Goal: Information Seeking & Learning: Learn about a topic

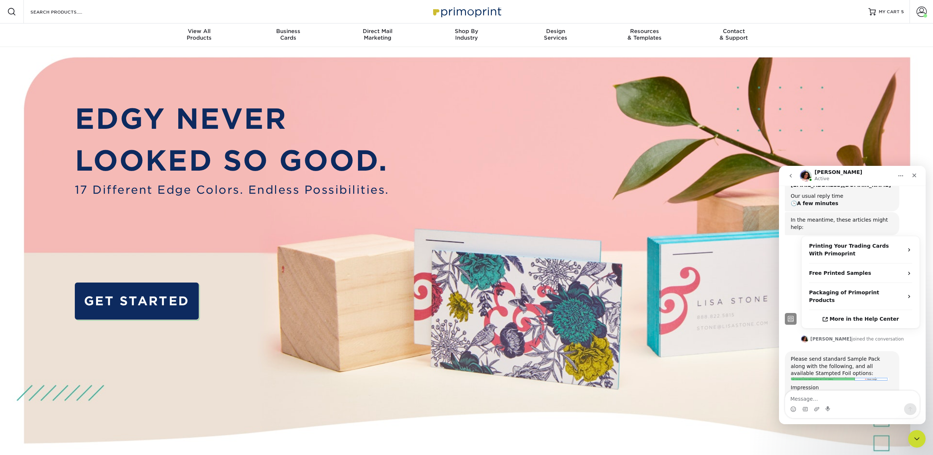
scroll to position [79, 0]
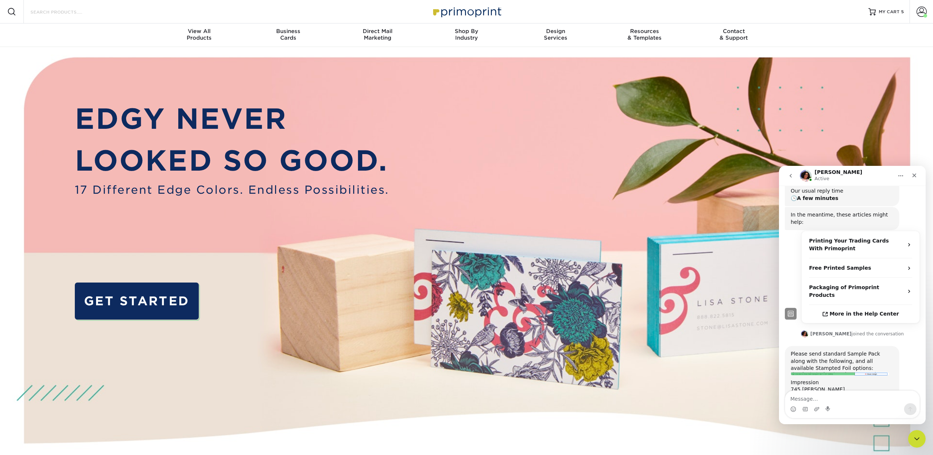
click at [94, 8] on input "Search Products" at bounding box center [66, 11] width 72 height 9
click at [75, 13] on input "Search Products" at bounding box center [66, 11] width 72 height 9
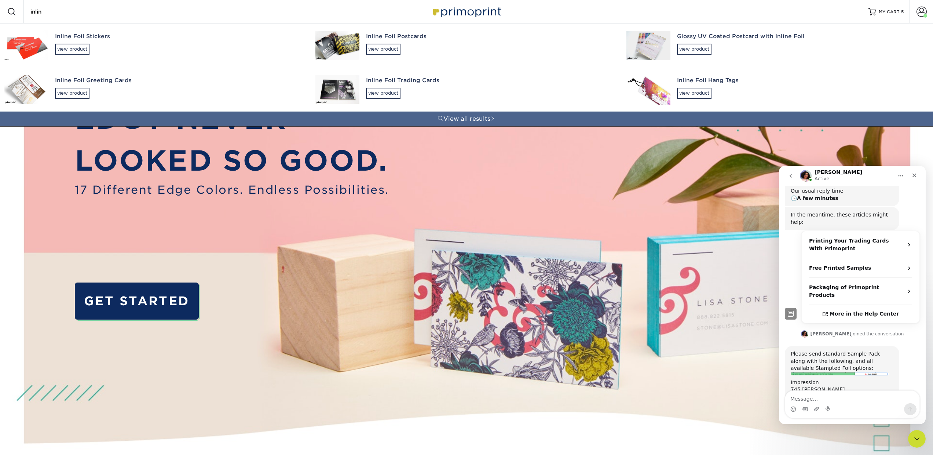
type input "inline"
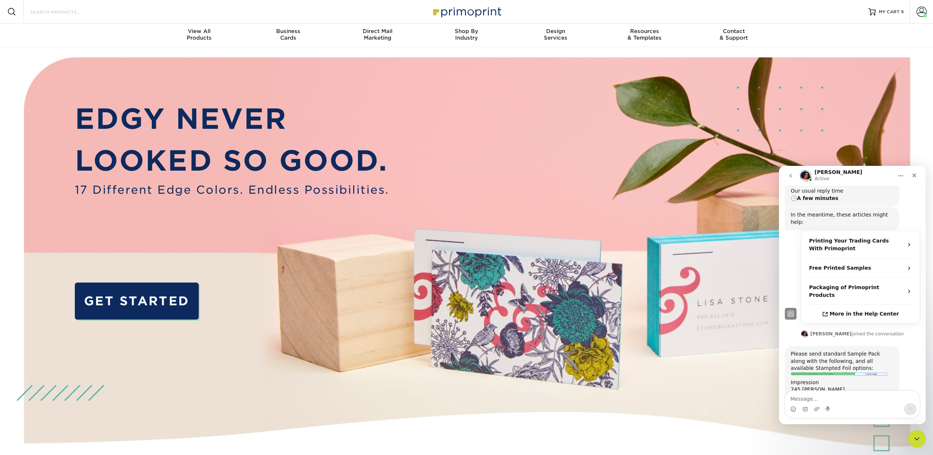
click at [37, 13] on input "Search Products" at bounding box center [66, 11] width 72 height 9
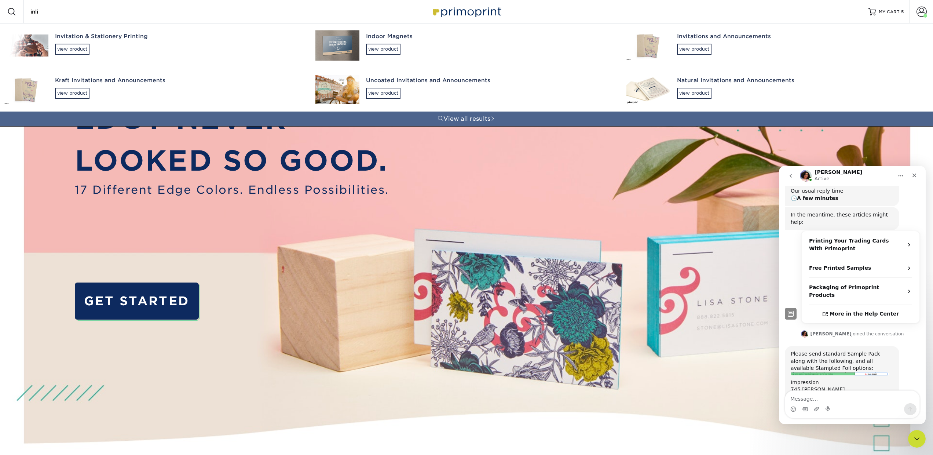
type input "inlin"
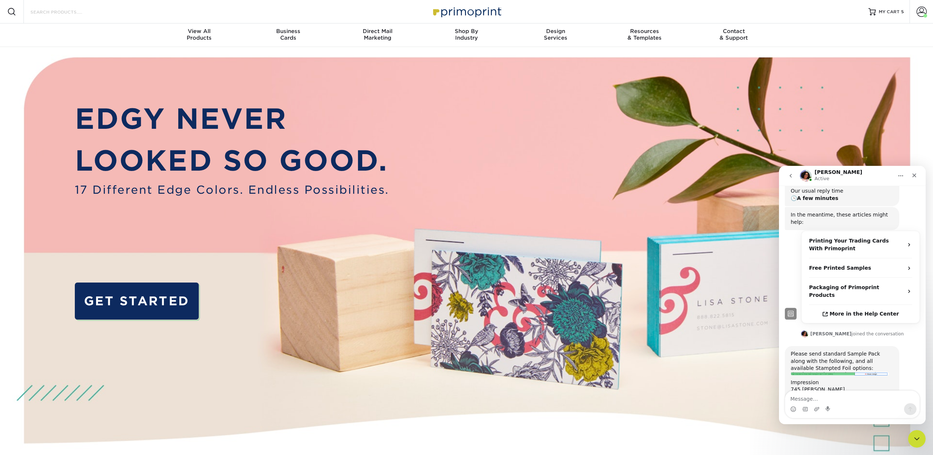
click at [86, 9] on input "Search Products" at bounding box center [66, 11] width 72 height 9
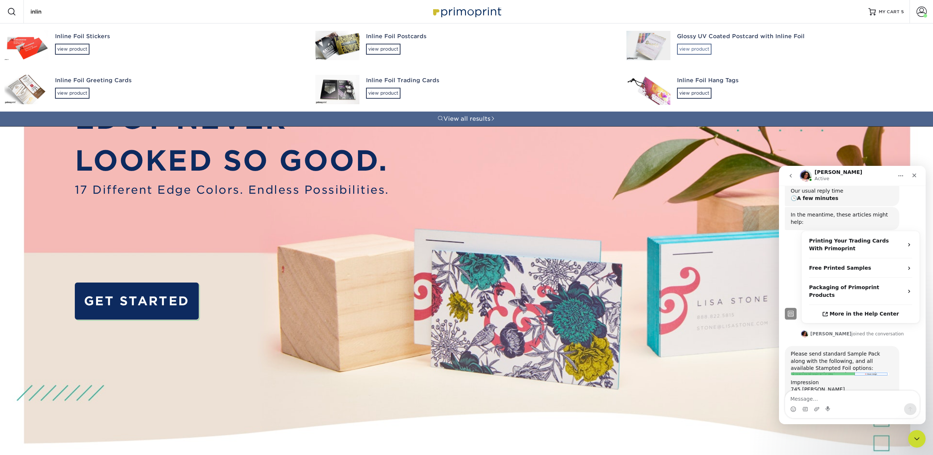
type input "inlin"
click at [698, 49] on div "view product" at bounding box center [694, 49] width 34 height 11
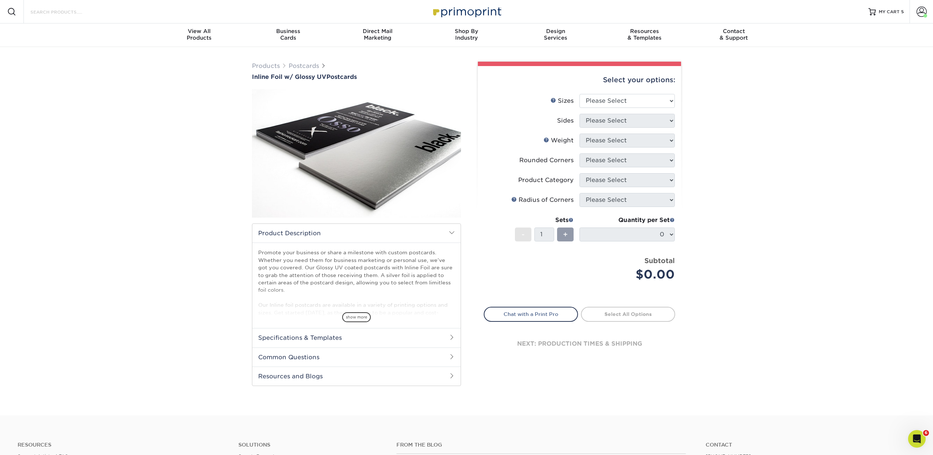
click at [37, 9] on input "Search Products" at bounding box center [66, 11] width 72 height 9
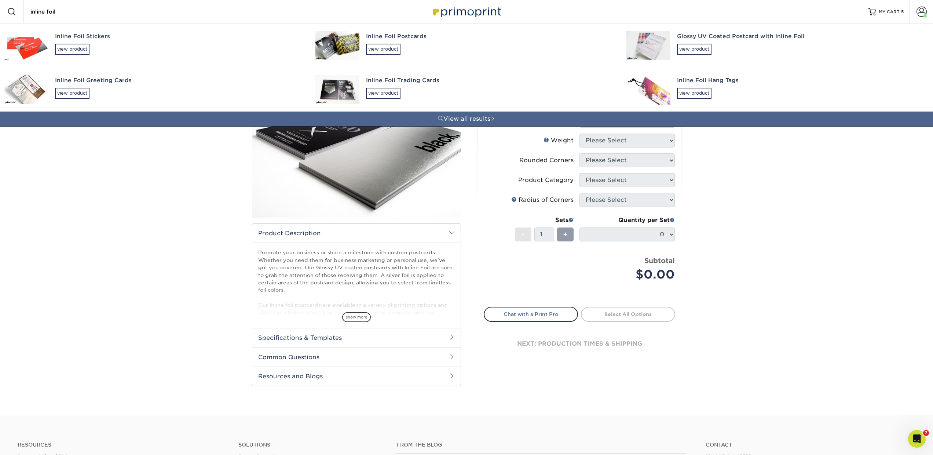
type input "inline foil"
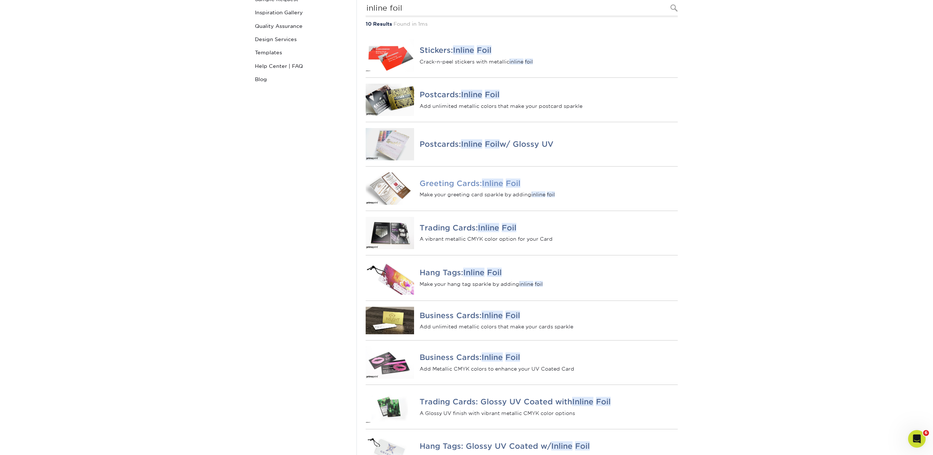
scroll to position [115, 0]
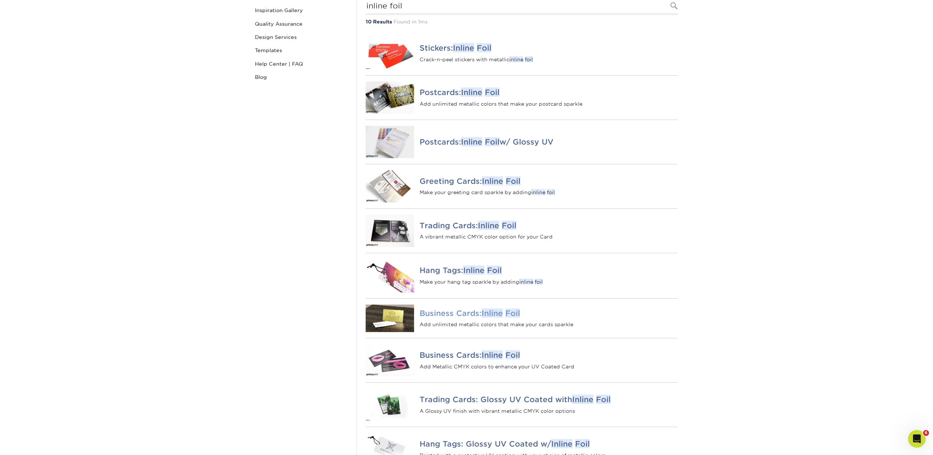
click at [470, 315] on div "Business Cards: Inline Foil Add unlimited metallic colors that make your cards …" at bounding box center [548, 319] width 269 height 40
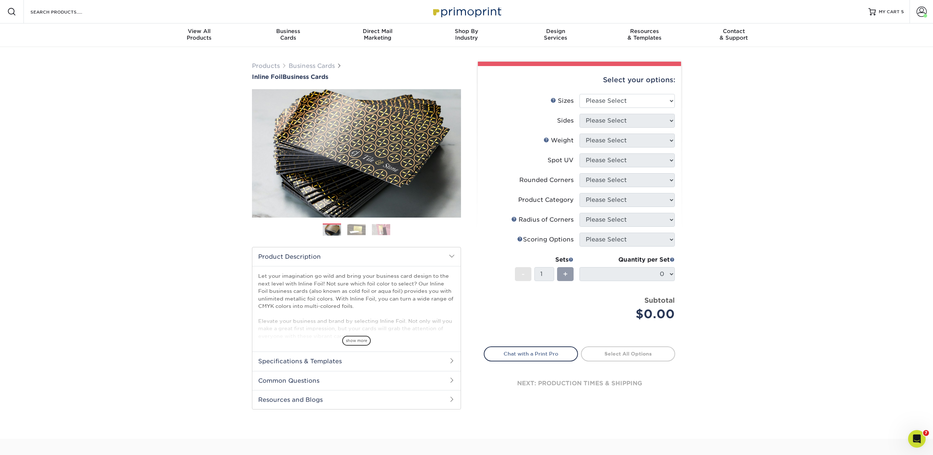
click at [382, 228] on img at bounding box center [381, 229] width 18 height 11
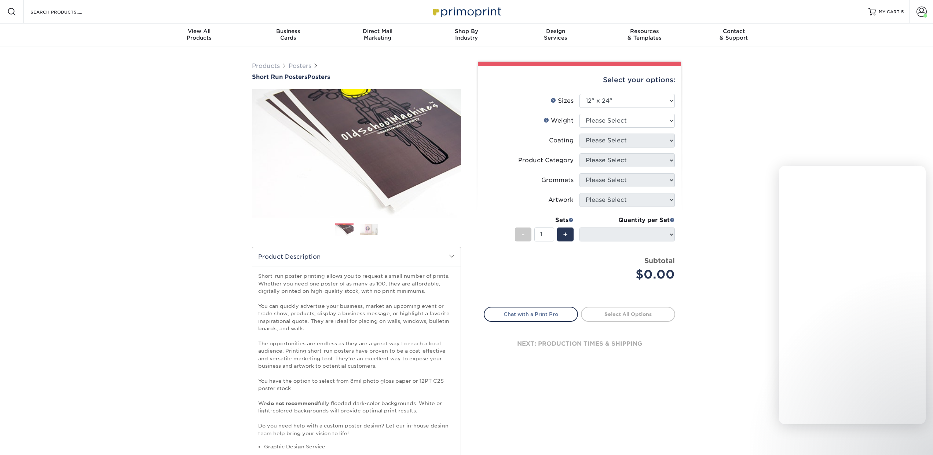
select select "12.00x24.00"
select select
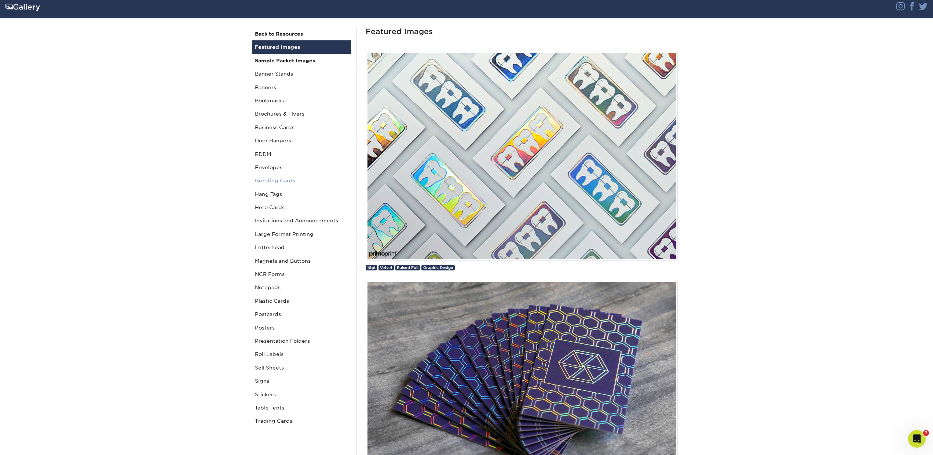
scroll to position [60, 0]
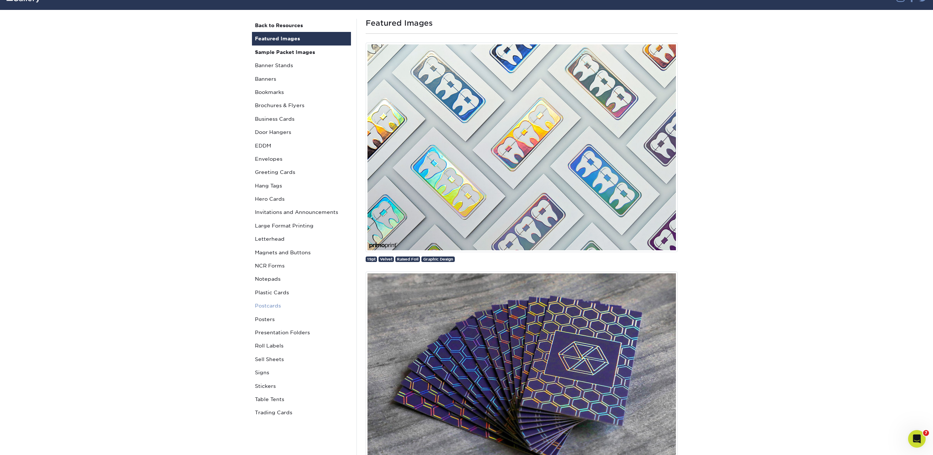
click at [271, 305] on link "Postcards" at bounding box center [301, 305] width 99 height 13
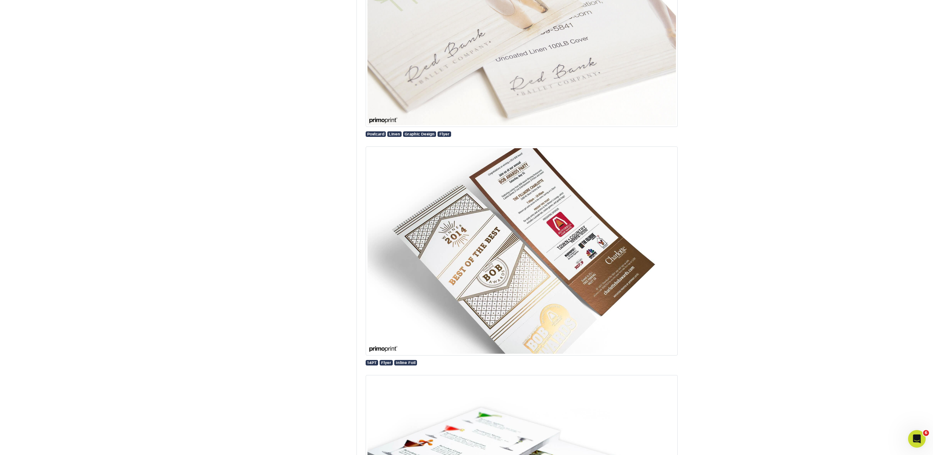
scroll to position [653, 0]
click at [404, 359] on div "14PT Flyer Inline Foil" at bounding box center [522, 361] width 312 height 7
click at [404, 363] on span "Inline Foil" at bounding box center [406, 362] width 20 height 4
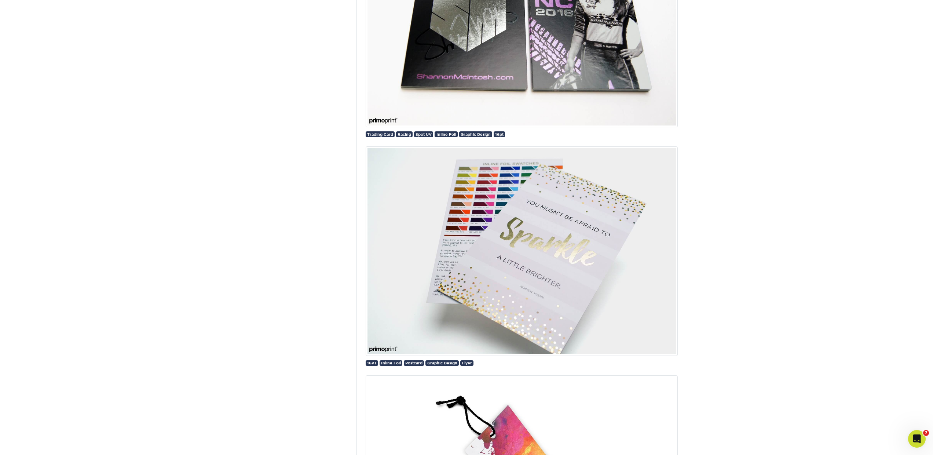
scroll to position [2010, 0]
